Goal: Task Accomplishment & Management: Manage account settings

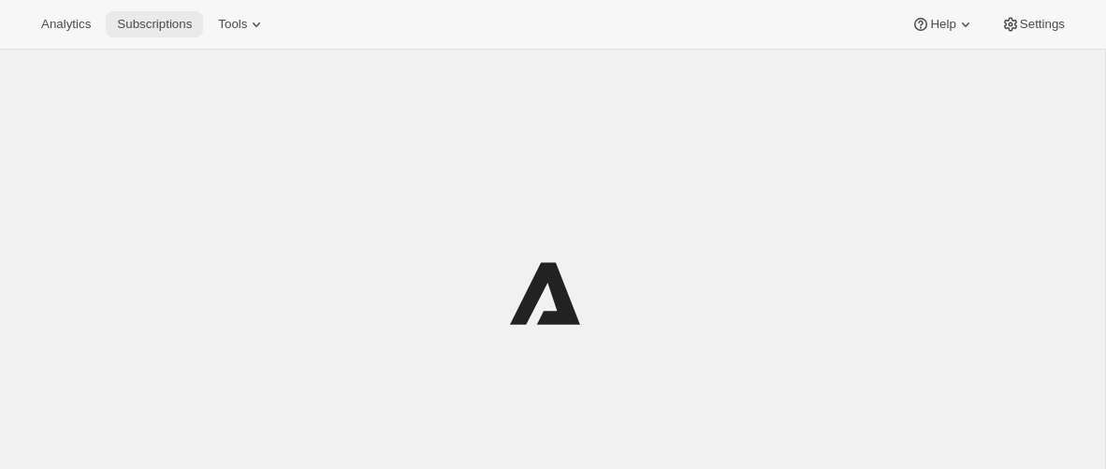
click at [168, 17] on span "Subscriptions" at bounding box center [154, 24] width 75 height 15
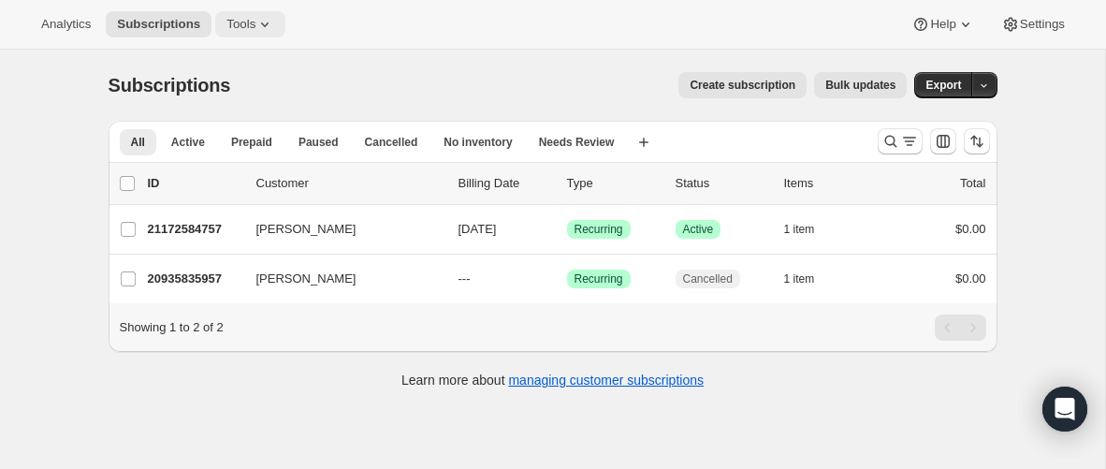
click at [270, 24] on icon at bounding box center [264, 24] width 19 height 19
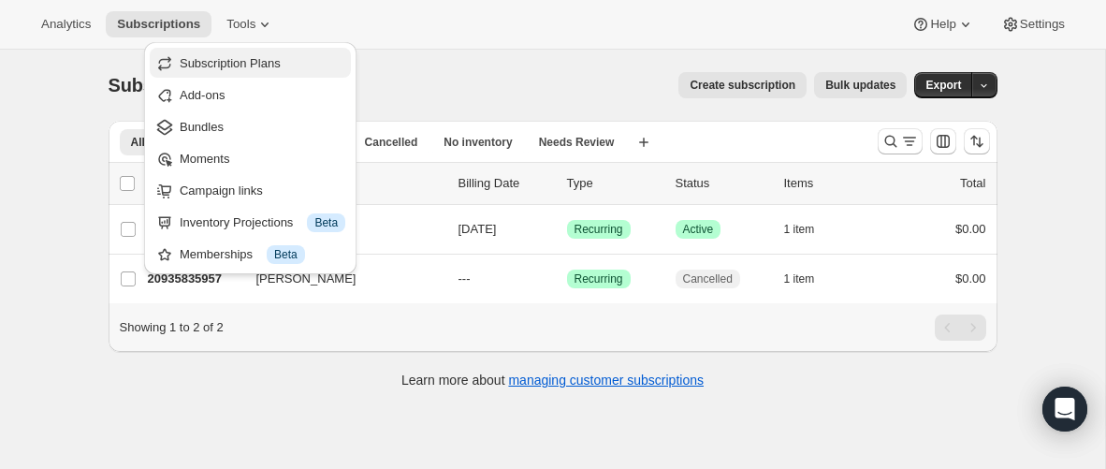
click at [262, 69] on span "Subscription Plans" at bounding box center [230, 63] width 101 height 14
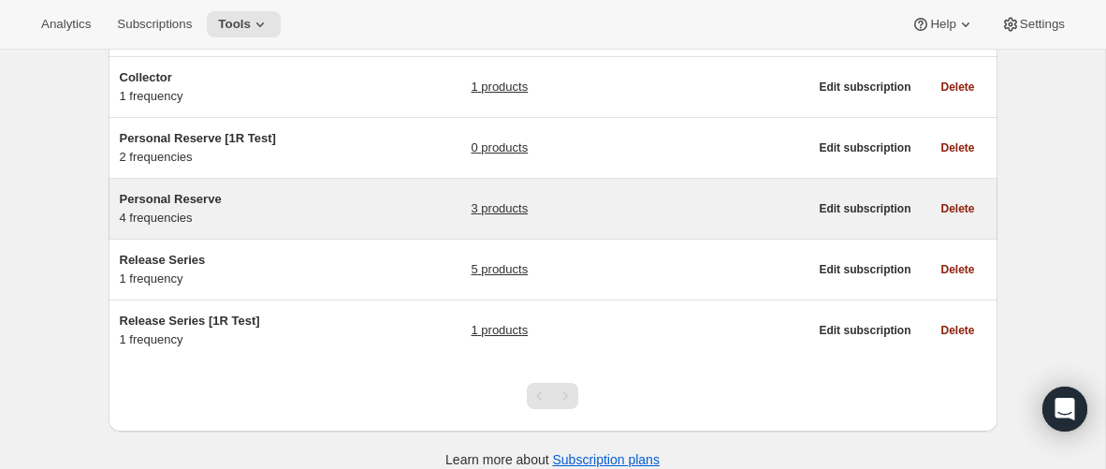
scroll to position [166, 0]
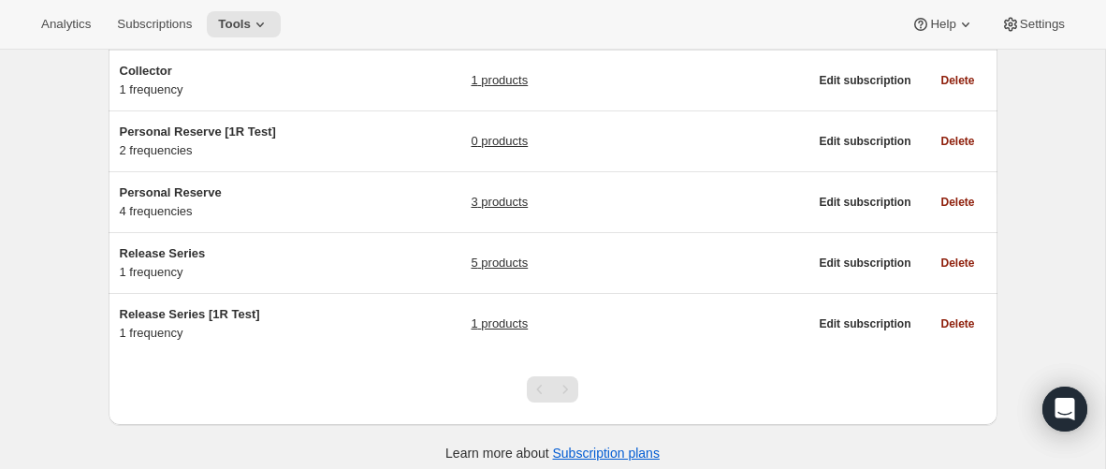
click at [76, 344] on div "Subscription plans. This page is ready Subscription plans Create Clear Showing …" at bounding box center [552, 182] width 1105 height 597
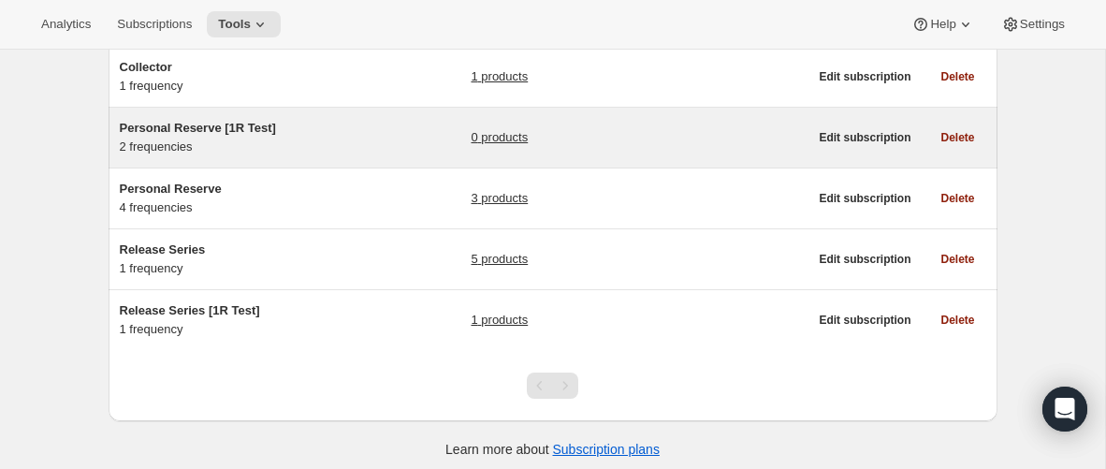
scroll to position [178, 0]
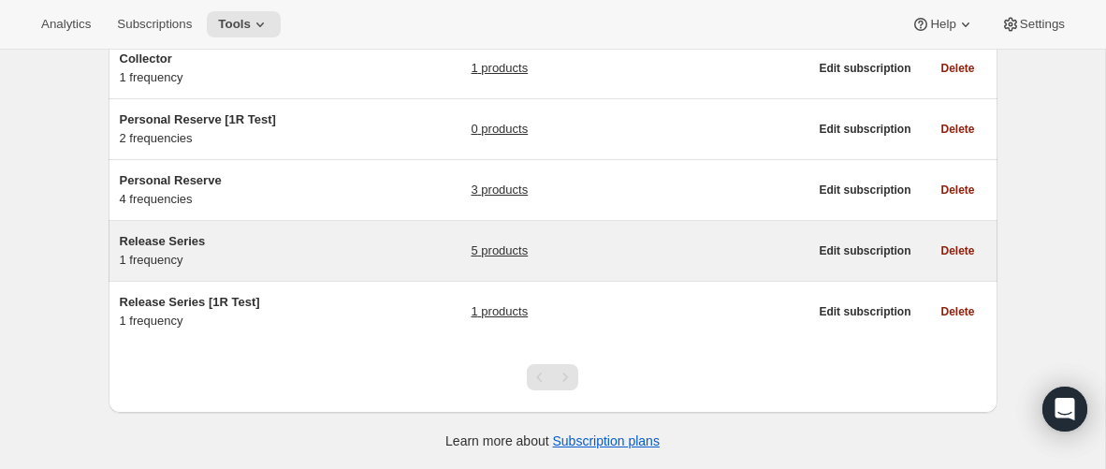
click at [515, 255] on link "5 products" at bounding box center [499, 250] width 57 height 19
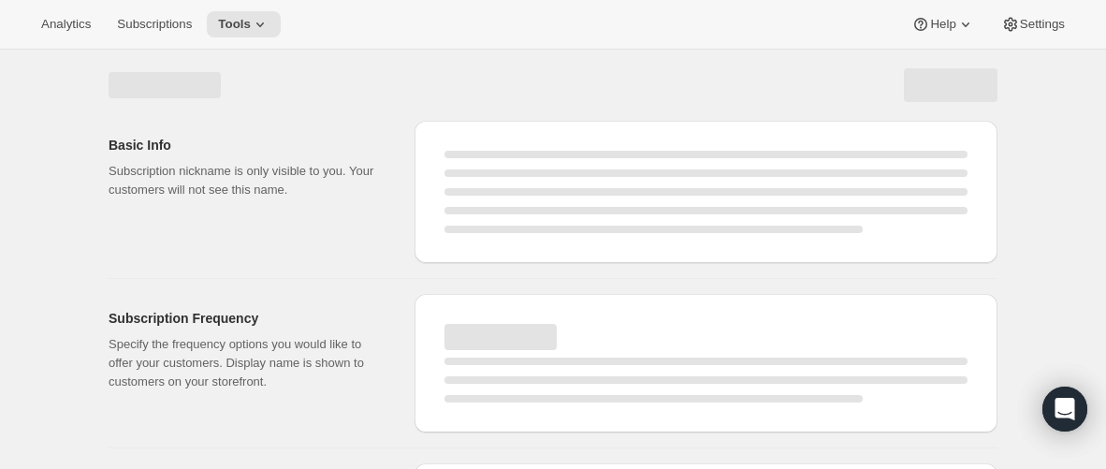
select select "WEEK"
select select "MONTH"
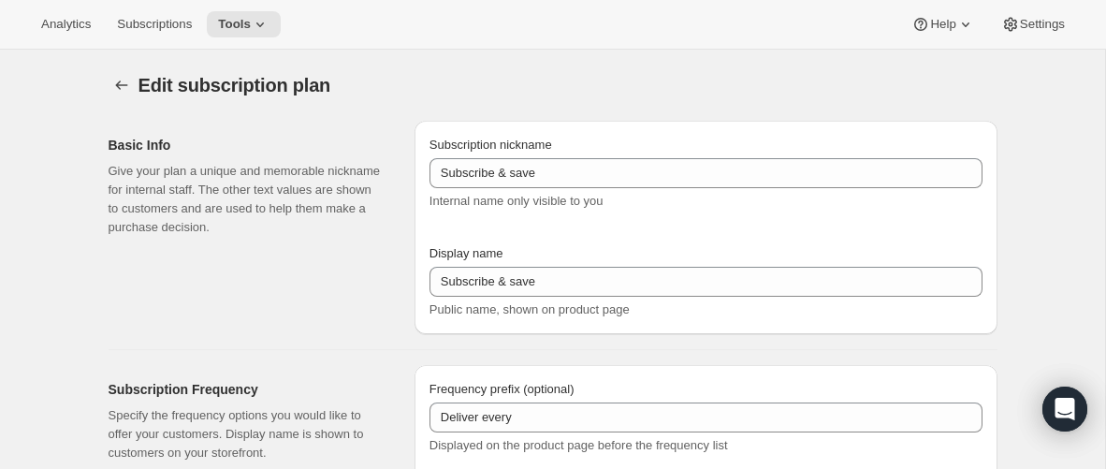
type input "Release Series"
type input "4"
select select "MONTH"
type input "4 months"
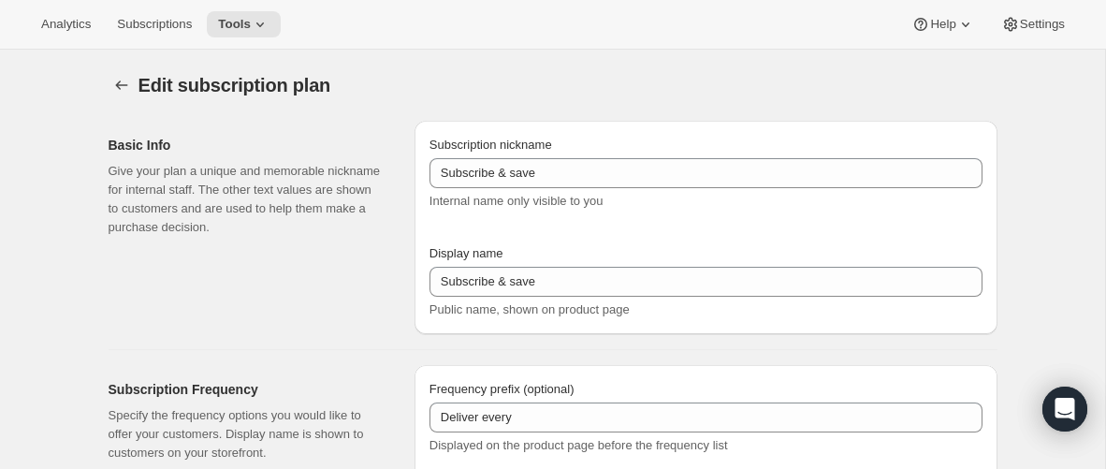
type input "Choose how many bottles you want of the Napa Valley Release​, Alexander Valley …"
checkbox input "true"
select select "YEARDAY"
select select "6"
select select "10"
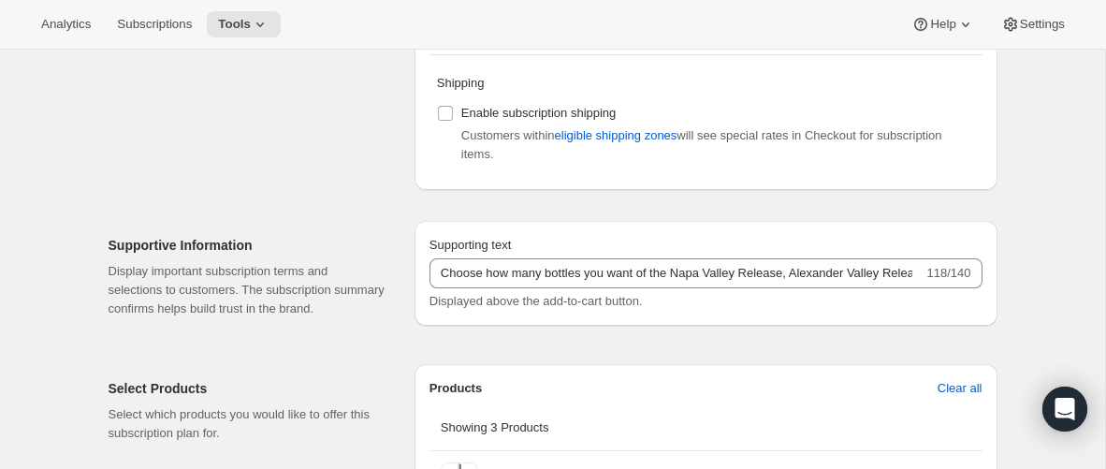
scroll to position [1141, 0]
